Goal: Transaction & Acquisition: Download file/media

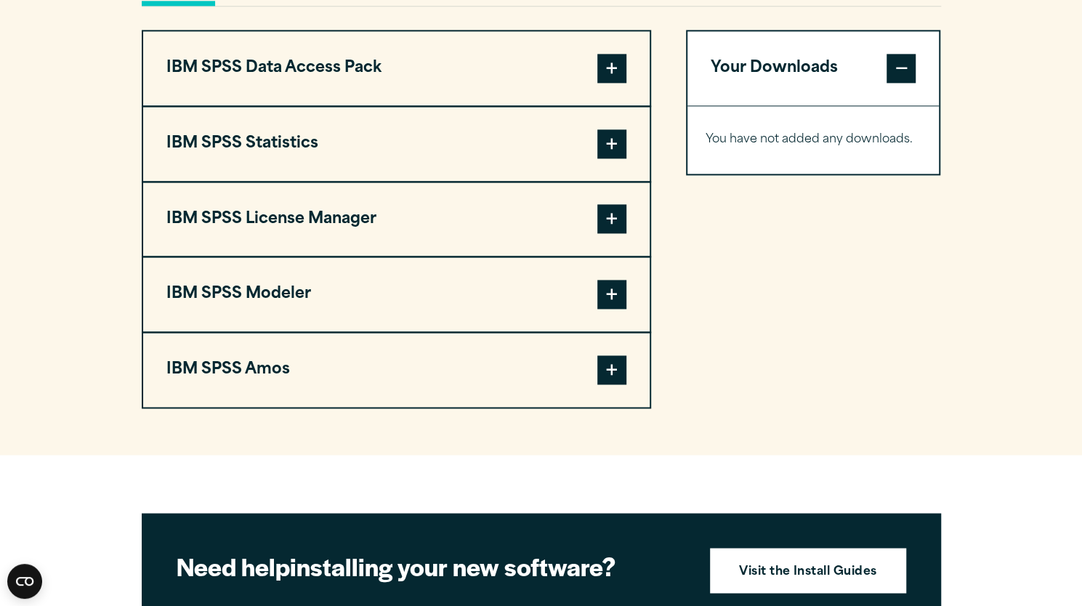
scroll to position [1115, 0]
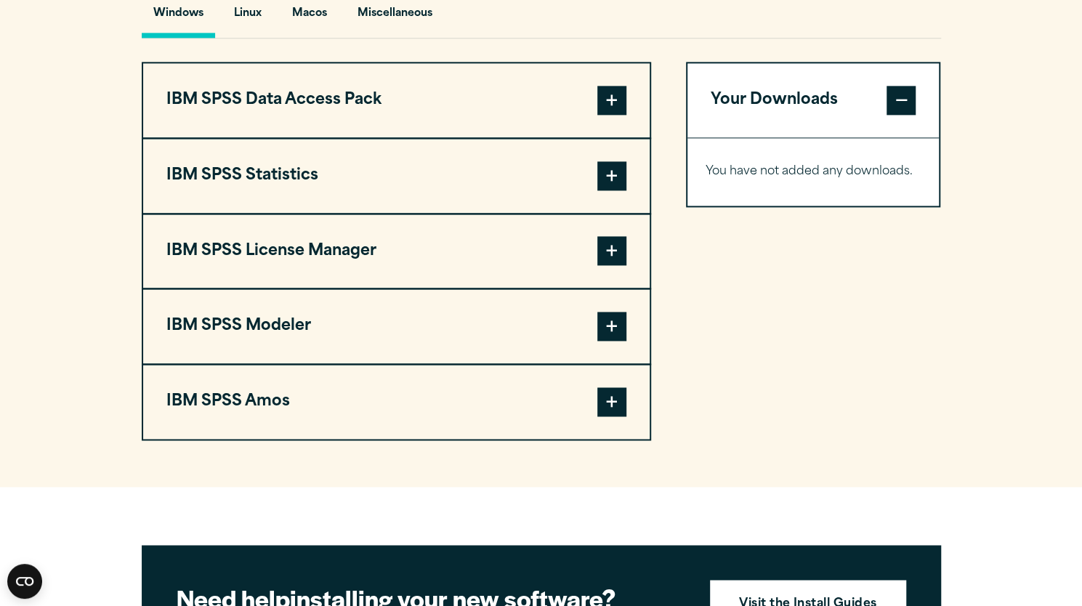
click at [618, 400] on span at bounding box center [611, 401] width 29 height 29
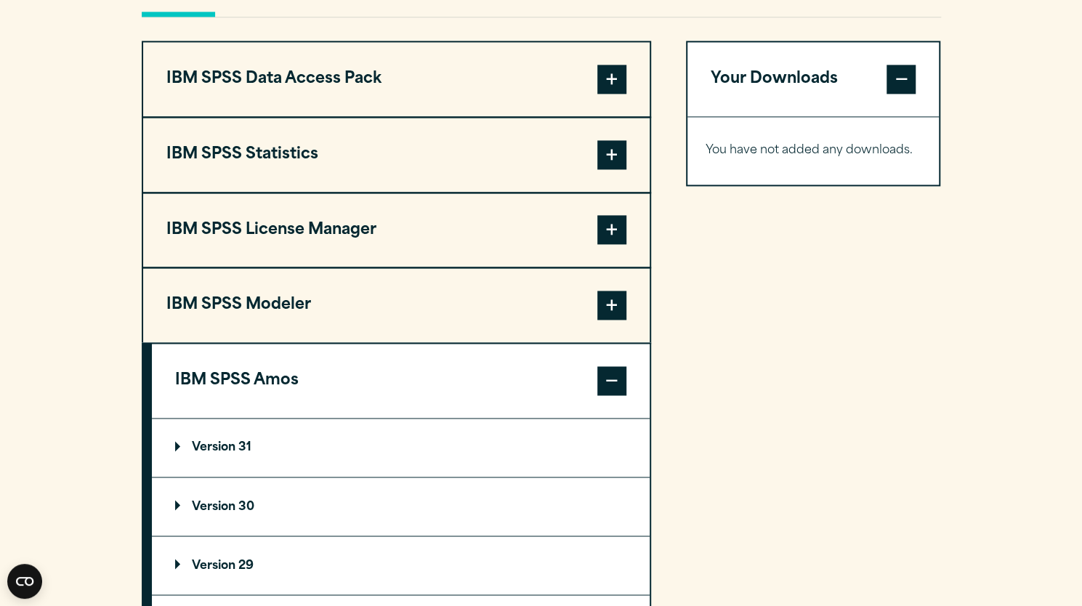
scroll to position [1137, 0]
click at [619, 384] on span at bounding box center [611, 379] width 29 height 29
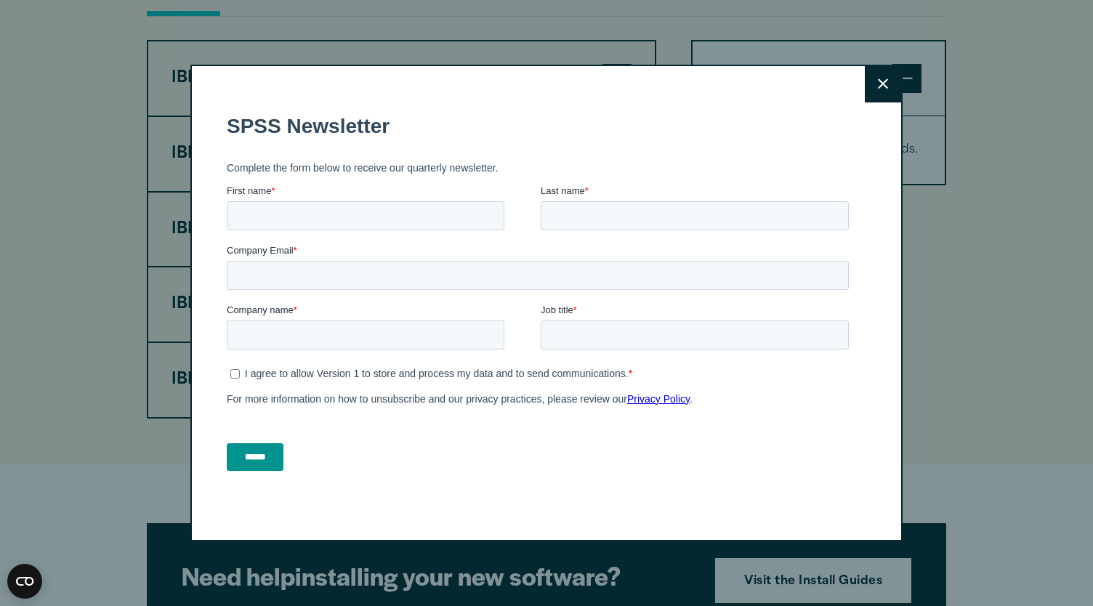
click at [878, 82] on icon at bounding box center [883, 83] width 10 height 10
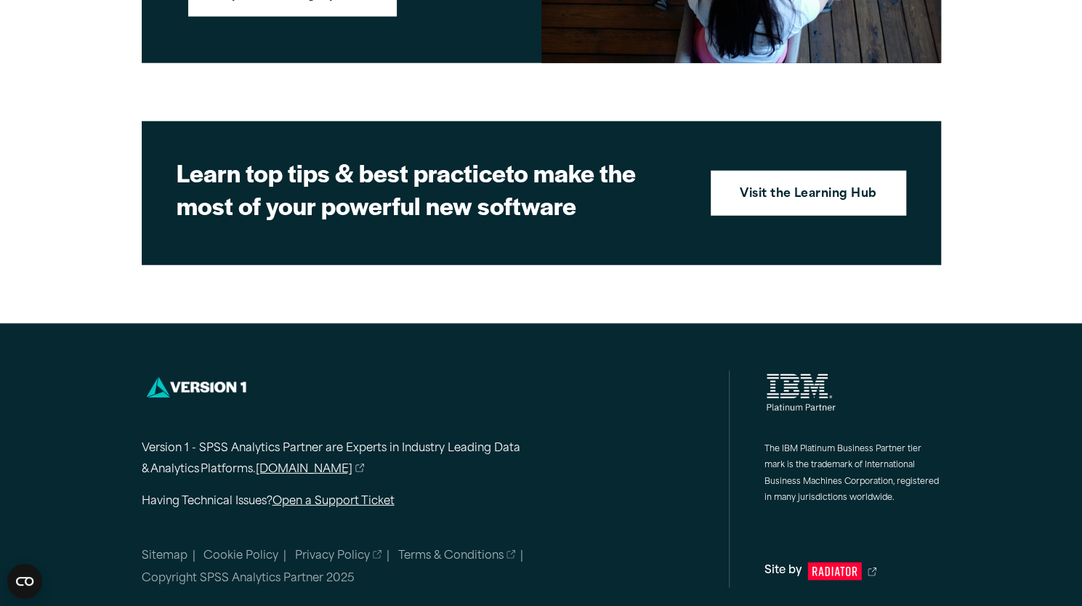
scroll to position [2159, 0]
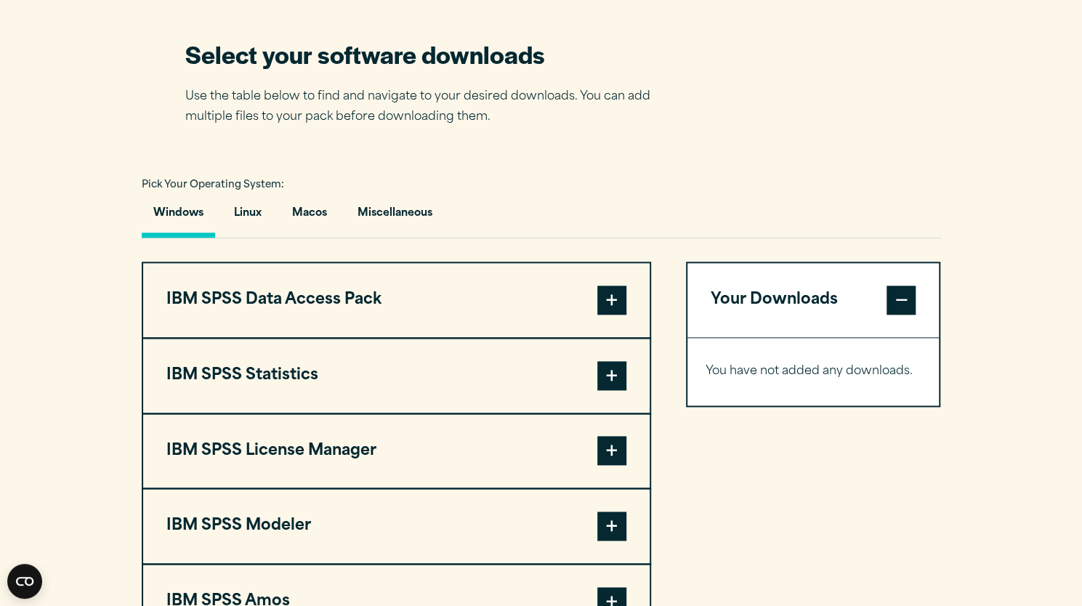
scroll to position [918, 0]
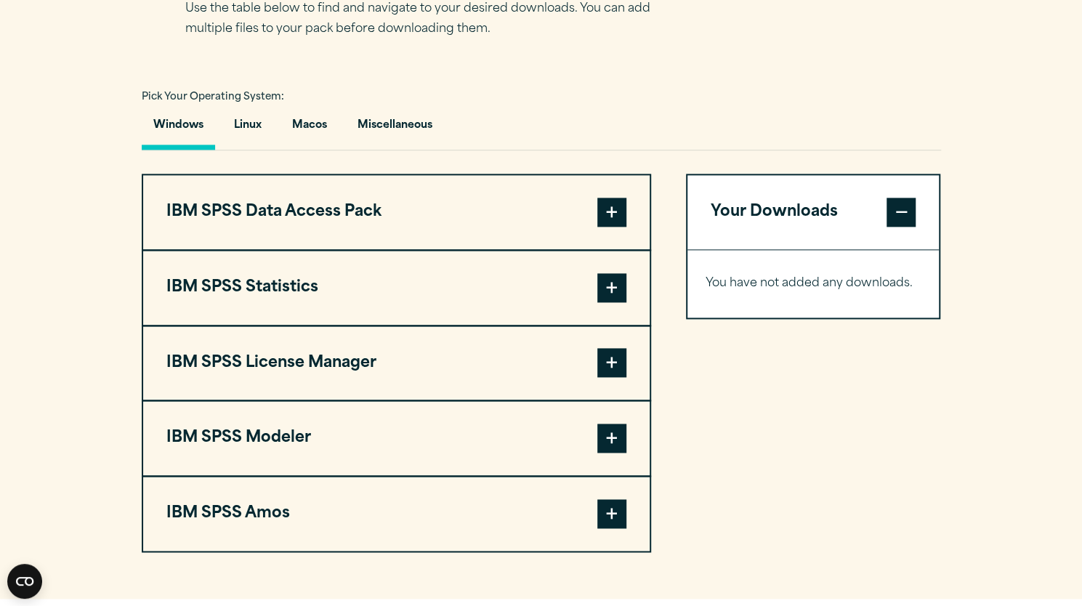
scroll to position [1004, 0]
click at [599, 297] on span at bounding box center [611, 286] width 29 height 29
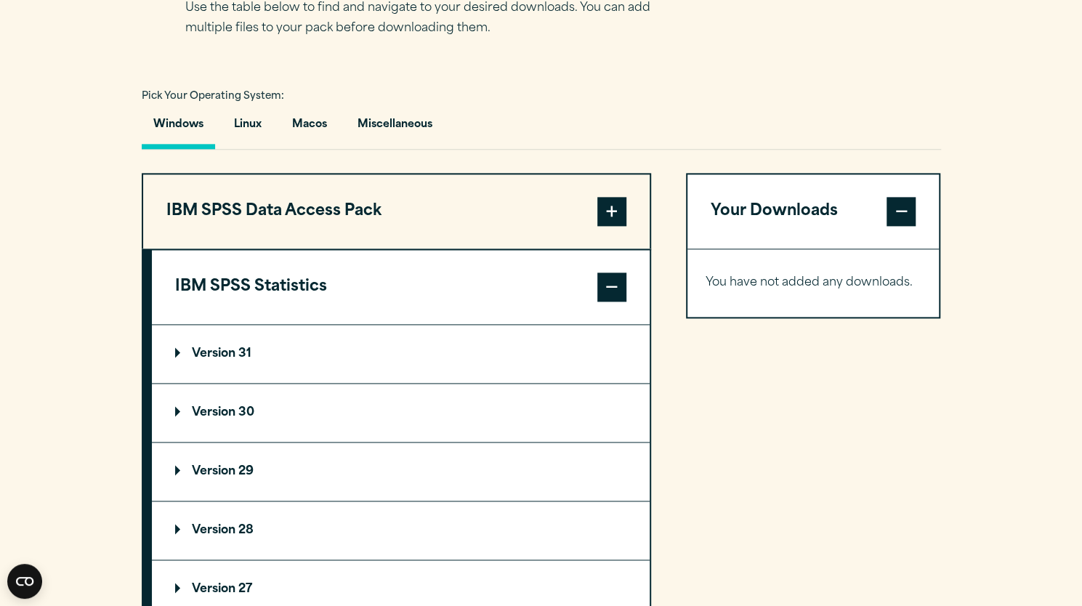
click at [289, 470] on summary "Version 29" at bounding box center [401, 471] width 498 height 58
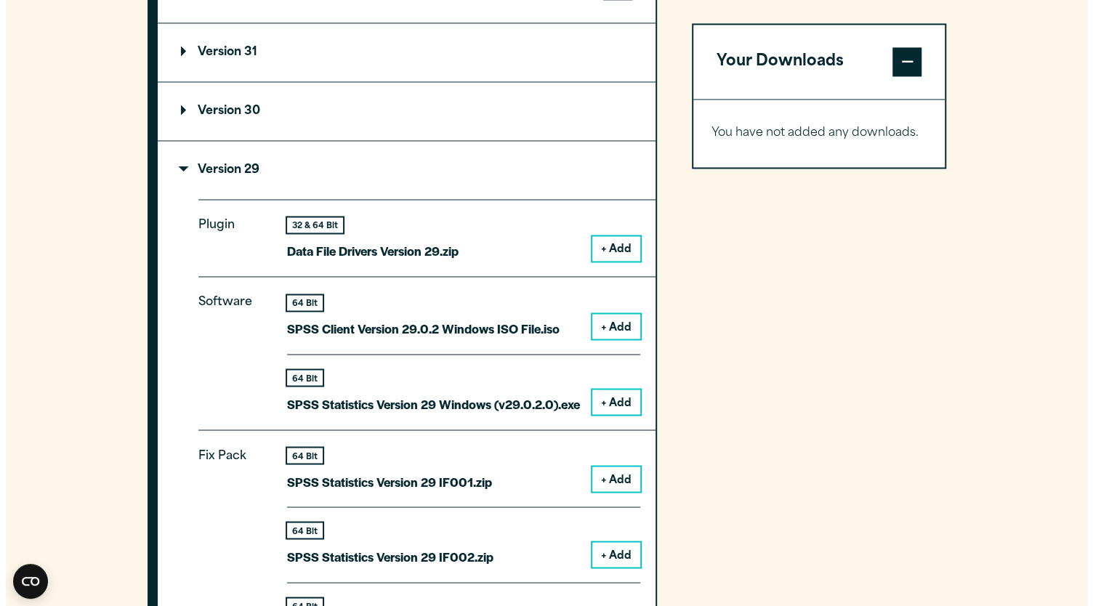
scroll to position [1308, 0]
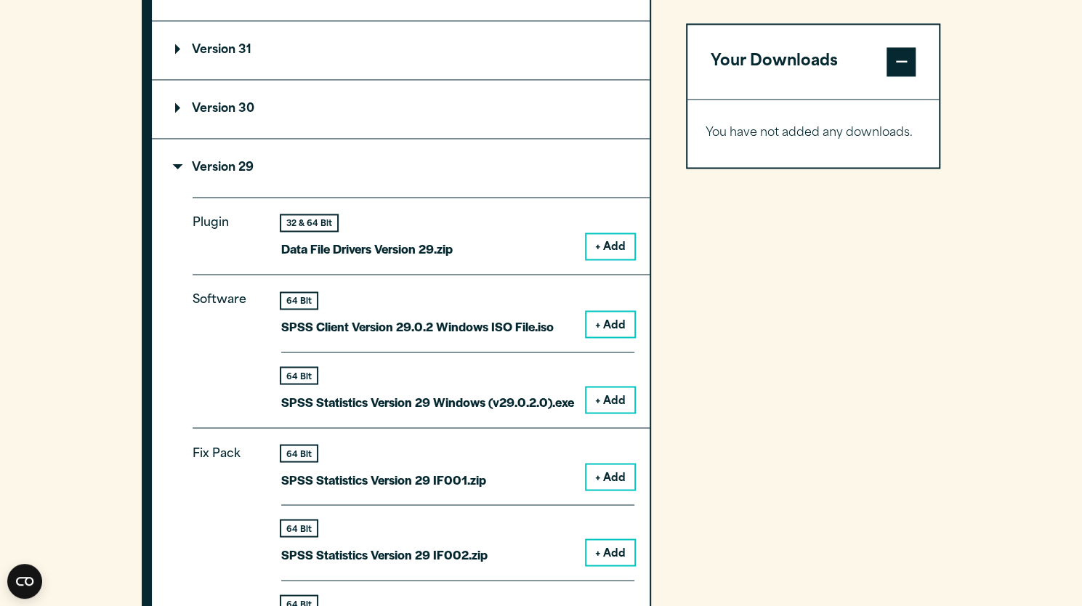
click at [615, 392] on button "+ Add" at bounding box center [610, 399] width 48 height 25
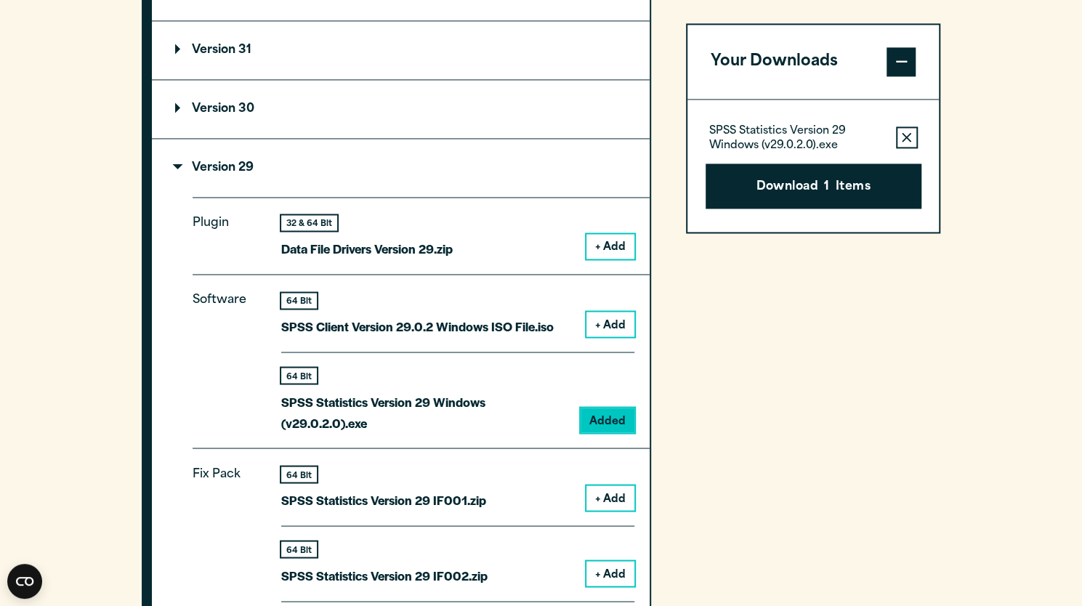
drag, startPoint x: 878, startPoint y: 195, endPoint x: 844, endPoint y: 181, distance: 36.8
click at [844, 181] on button "Download 1 Items" at bounding box center [814, 185] width 216 height 45
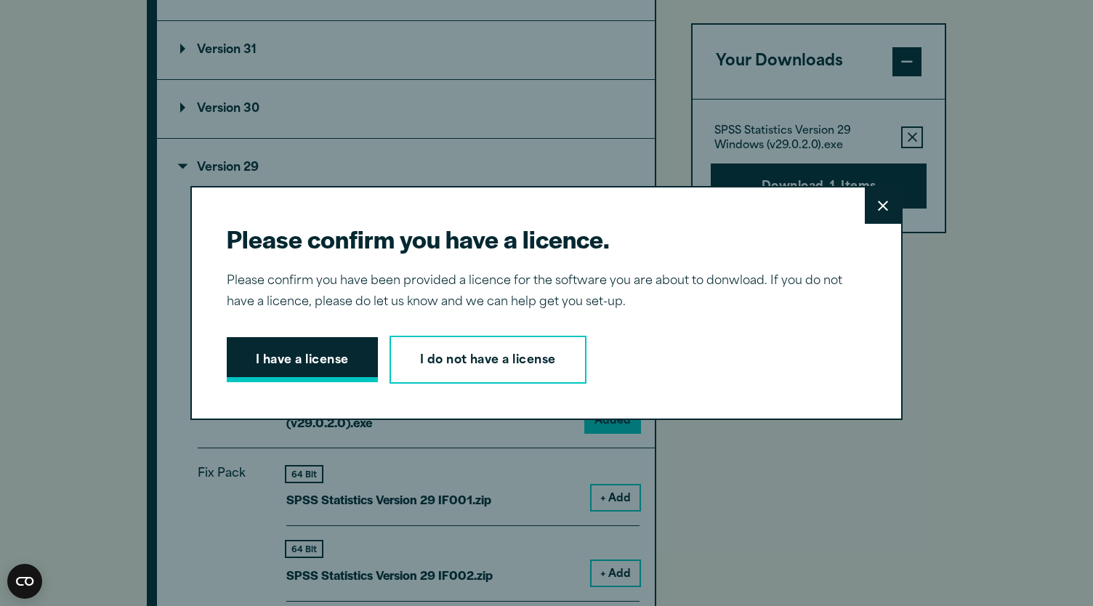
click at [326, 358] on button "I have a license" at bounding box center [302, 359] width 151 height 45
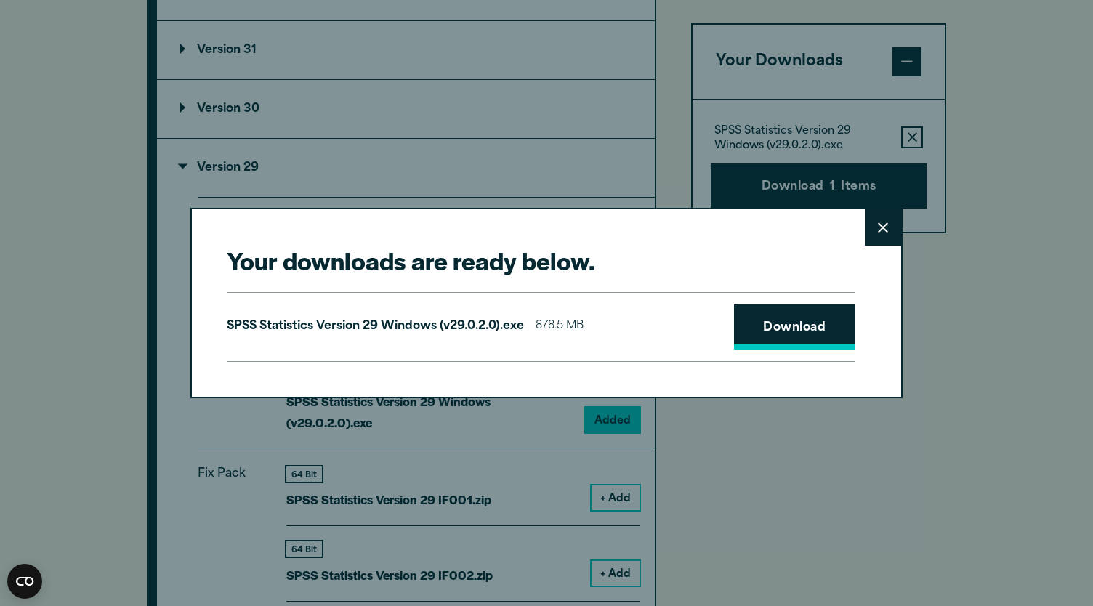
click at [814, 331] on link "Download" at bounding box center [794, 326] width 121 height 45
